Goal: Book appointment/travel/reservation

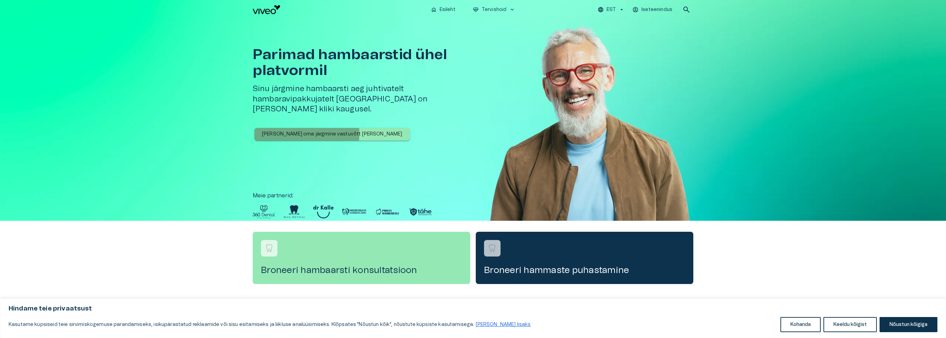
click at [304, 131] on p "[PERSON_NAME] oma järgmine vastuvõtt [PERSON_NAME]" at bounding box center [332, 134] width 140 height 7
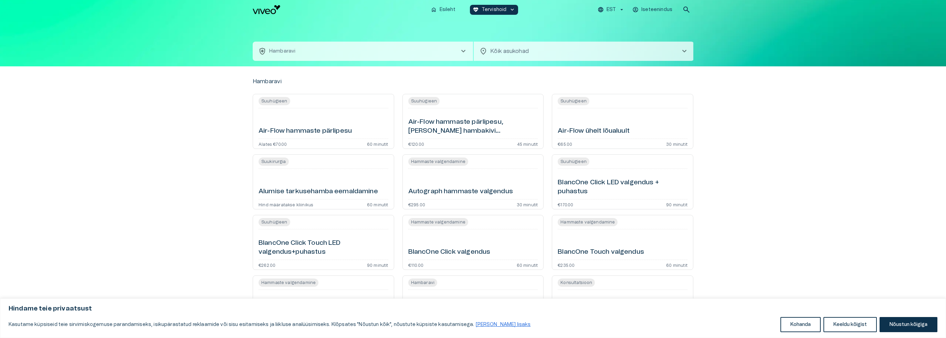
click at [286, 48] on p "Hambaravi" at bounding box center [282, 51] width 26 height 7
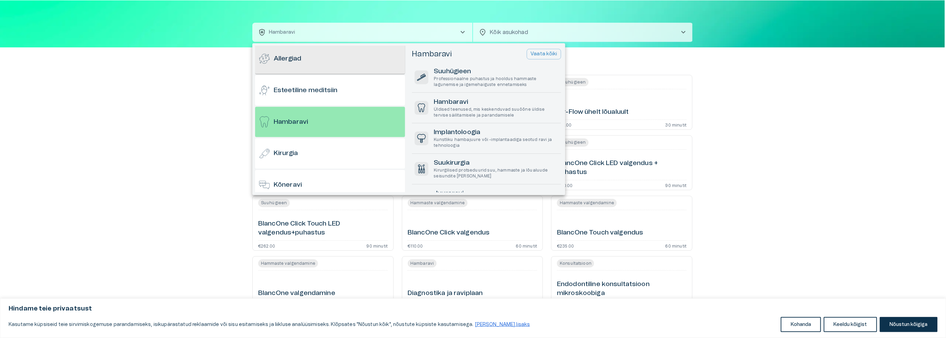
scroll to position [37, 0]
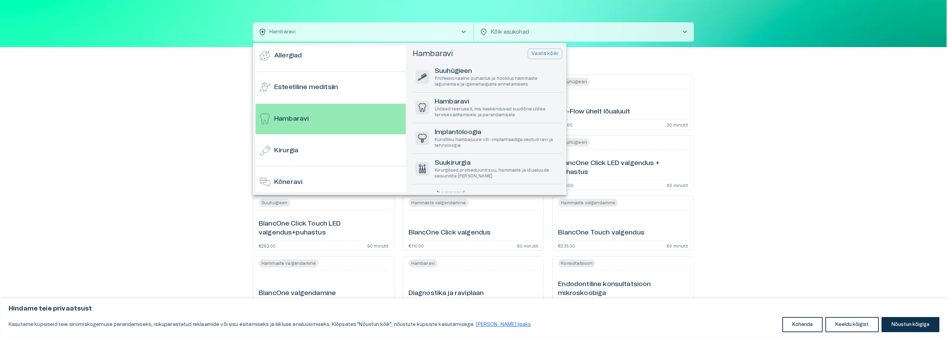
click at [189, 44] on div at bounding box center [474, 169] width 948 height 338
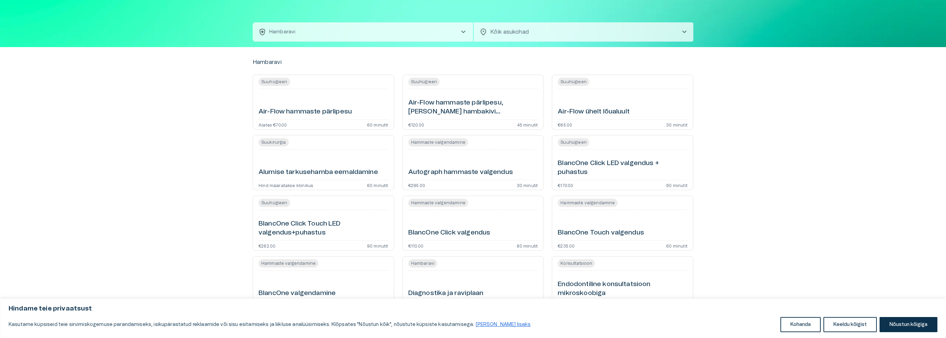
click at [684, 31] on span "chevron_right" at bounding box center [684, 32] width 8 height 8
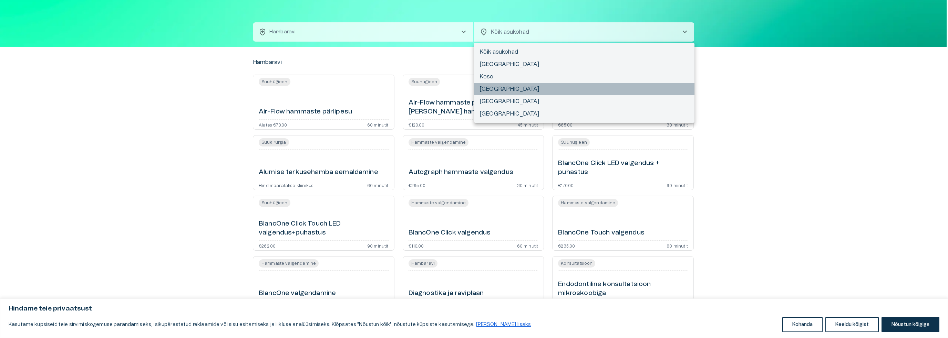
click at [496, 88] on li "[GEOGRAPHIC_DATA]" at bounding box center [584, 89] width 220 height 12
type input "**********"
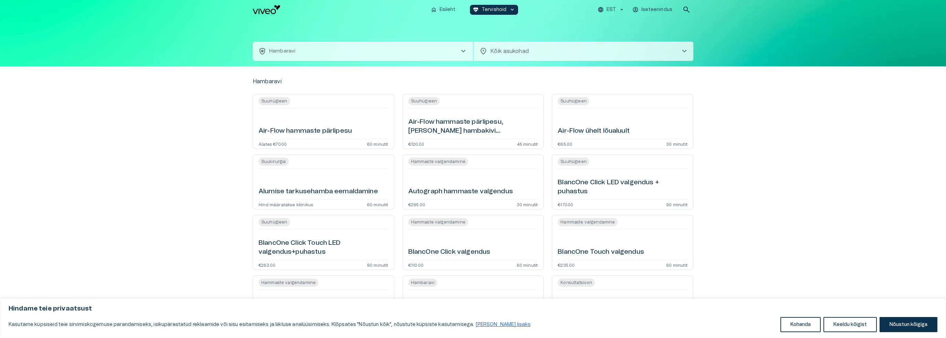
scroll to position [19, 0]
